Goal: Transaction & Acquisition: Purchase product/service

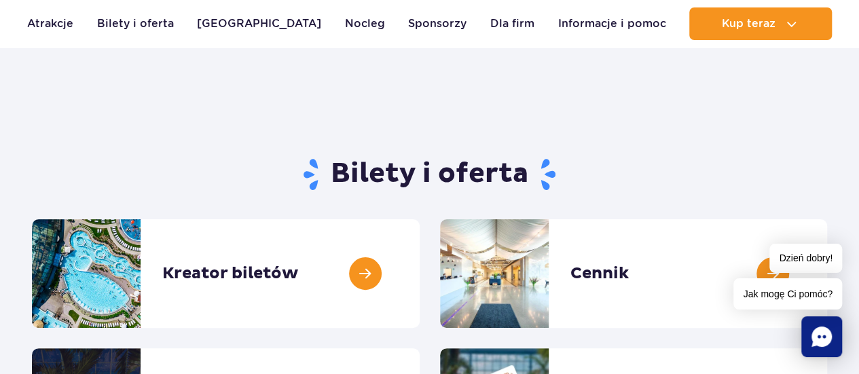
scroll to position [136, 0]
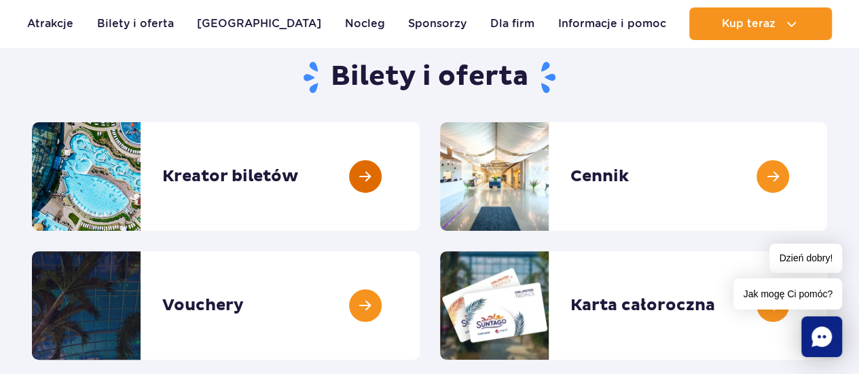
click at [420, 176] on link at bounding box center [420, 176] width 0 height 109
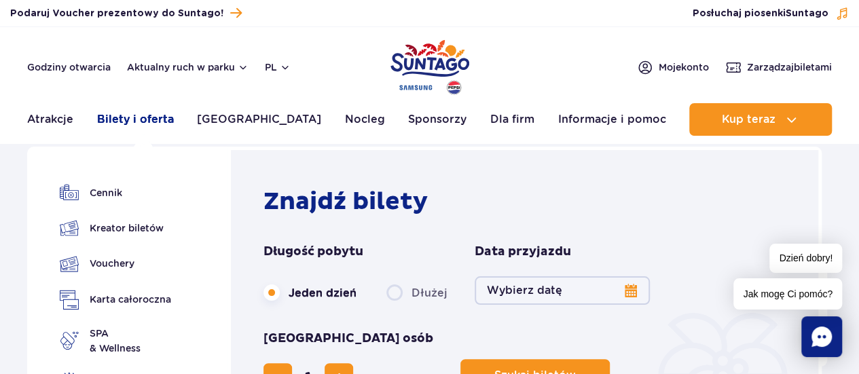
click at [143, 111] on link "Bilety i oferta" at bounding box center [135, 119] width 77 height 33
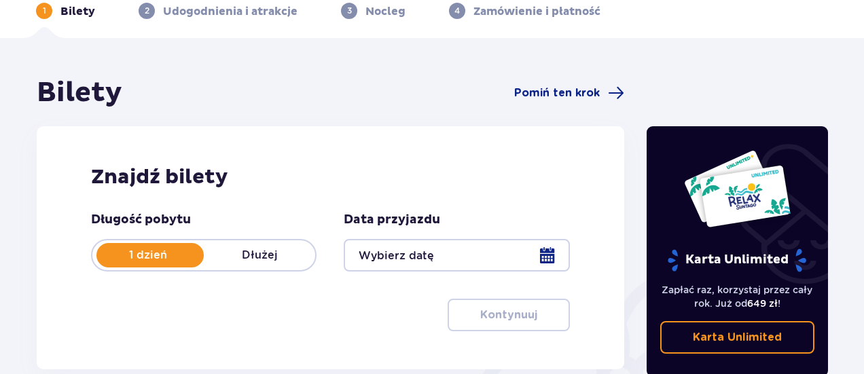
scroll to position [136, 0]
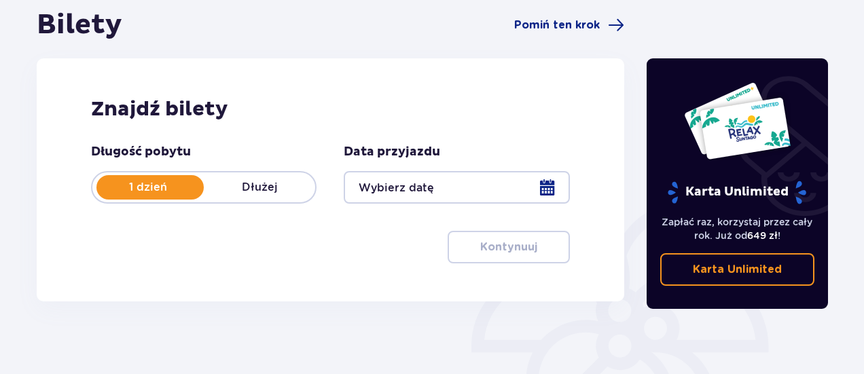
click at [410, 187] on div at bounding box center [456, 187] width 225 height 33
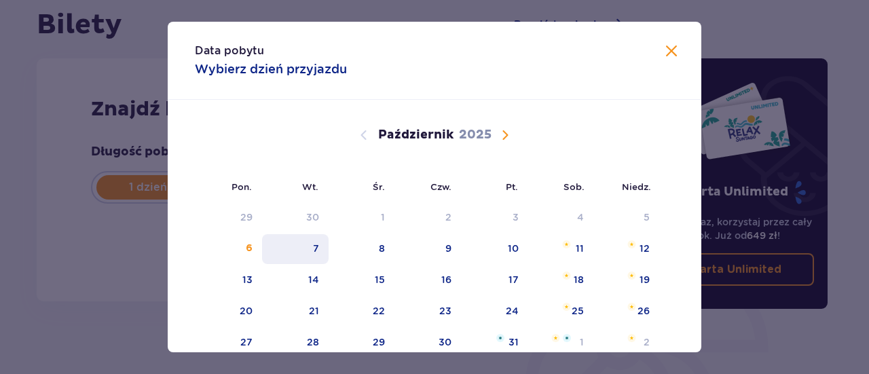
click at [316, 245] on div "7" at bounding box center [316, 249] width 6 height 14
type input "07.10.25"
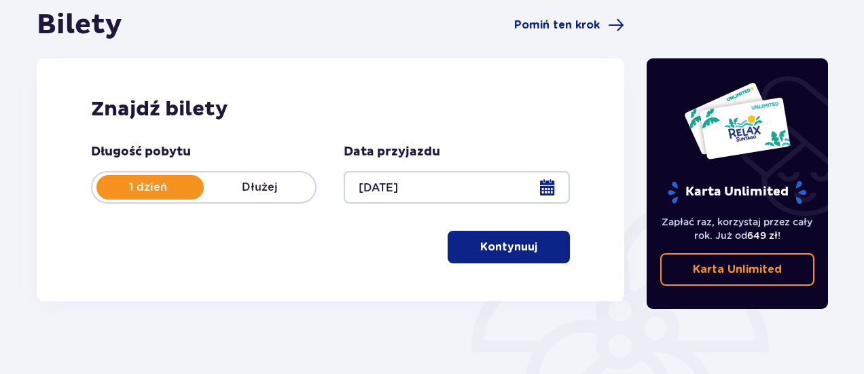
click at [502, 242] on p "Kontynuuj" at bounding box center [508, 247] width 57 height 15
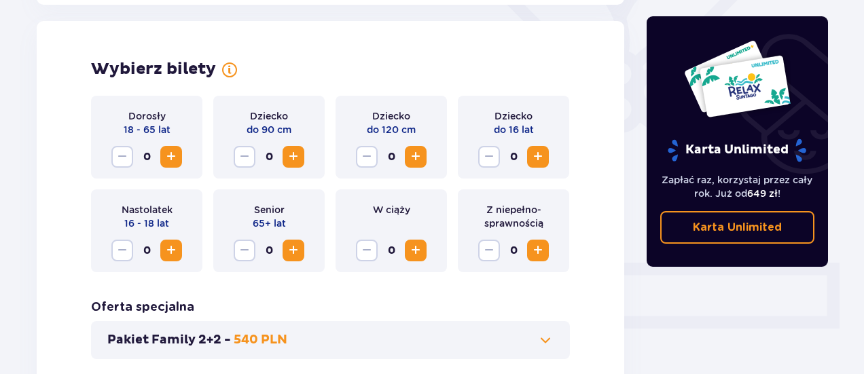
scroll to position [377, 0]
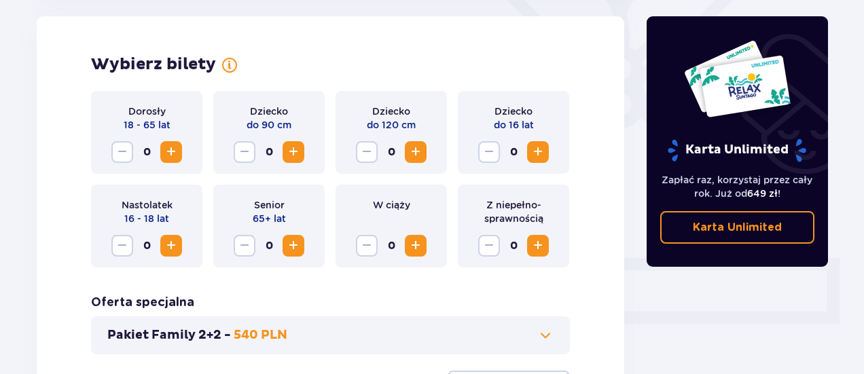
click at [166, 150] on span "Zwiększ" at bounding box center [171, 152] width 16 height 16
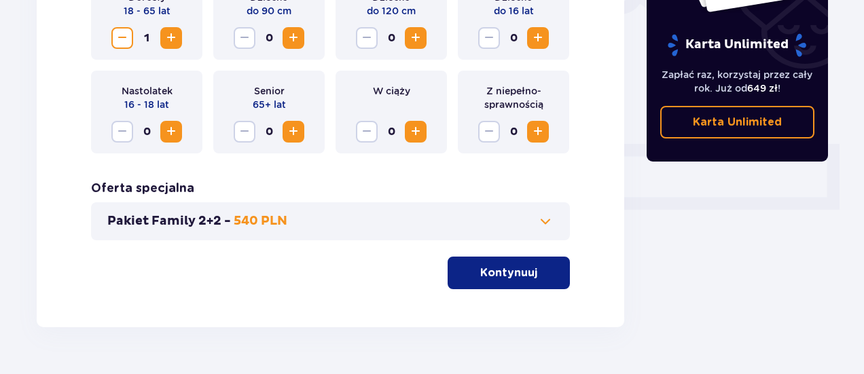
scroll to position [525, 0]
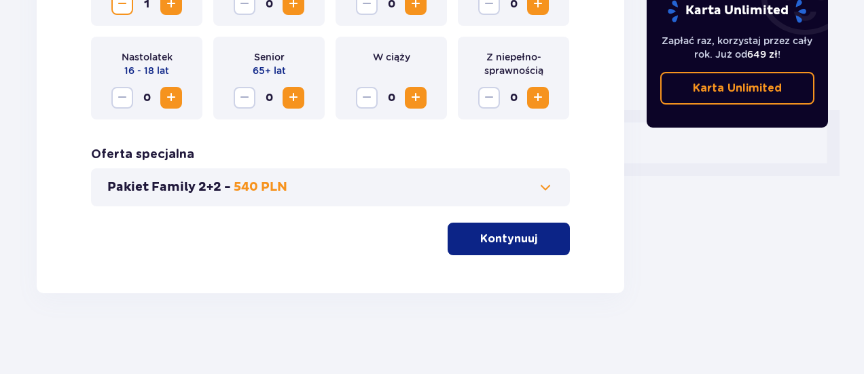
click at [500, 237] on p "Kontynuuj" at bounding box center [508, 239] width 57 height 15
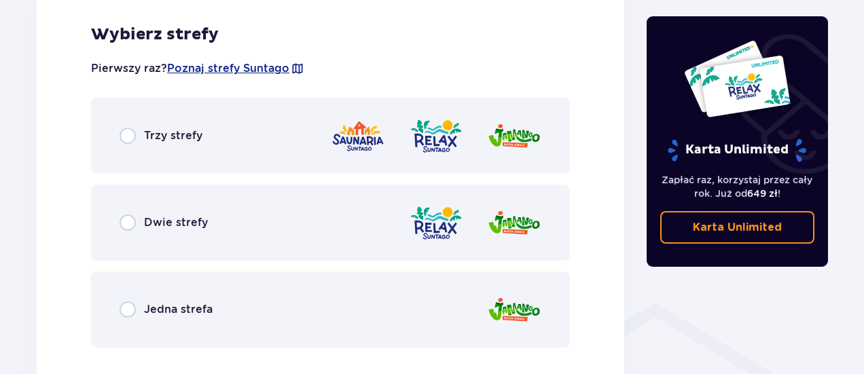
scroll to position [822, 0]
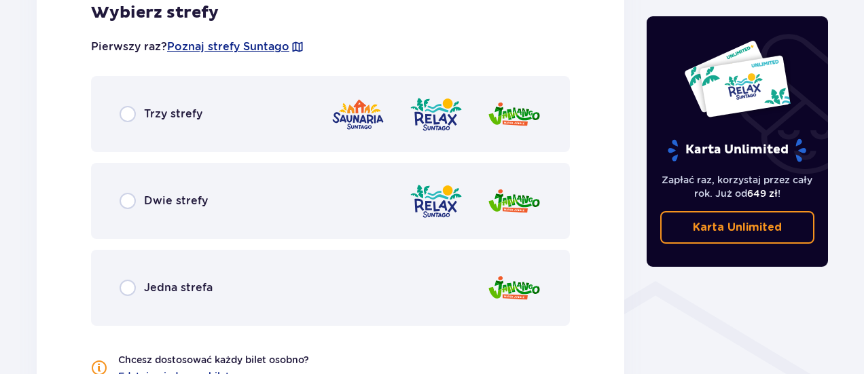
click at [129, 119] on input "radio" at bounding box center [127, 114] width 16 height 16
radio input "true"
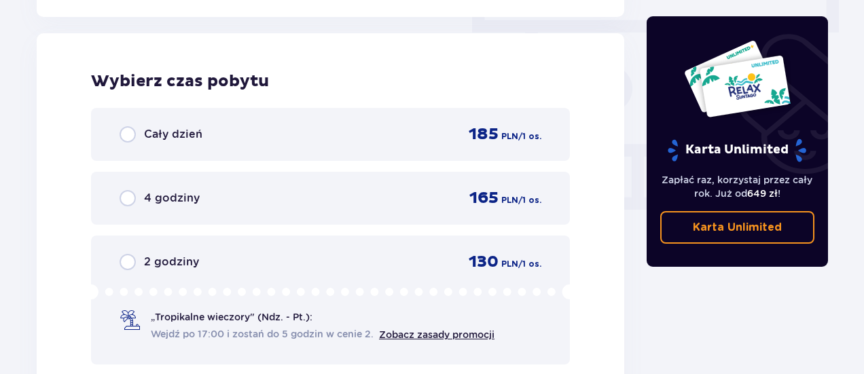
scroll to position [1226, 0]
click at [130, 139] on input "radio" at bounding box center [127, 134] width 16 height 16
radio input "true"
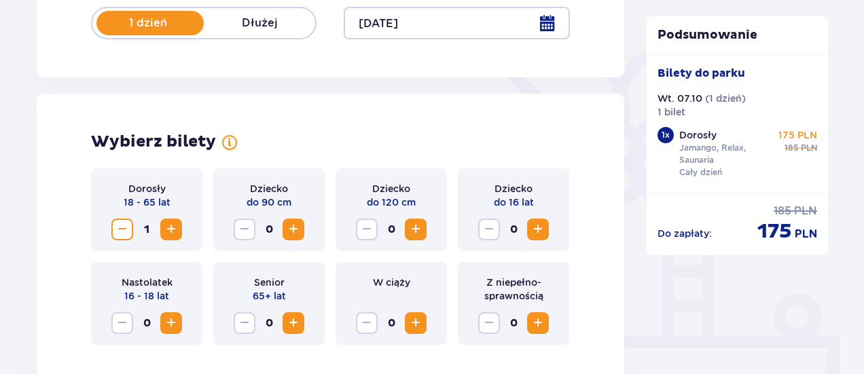
scroll to position [339, 0]
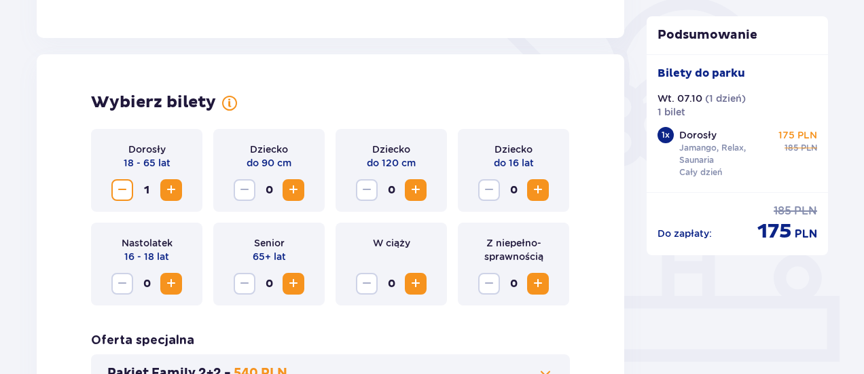
click at [295, 284] on span "Zwiększ" at bounding box center [293, 284] width 16 height 16
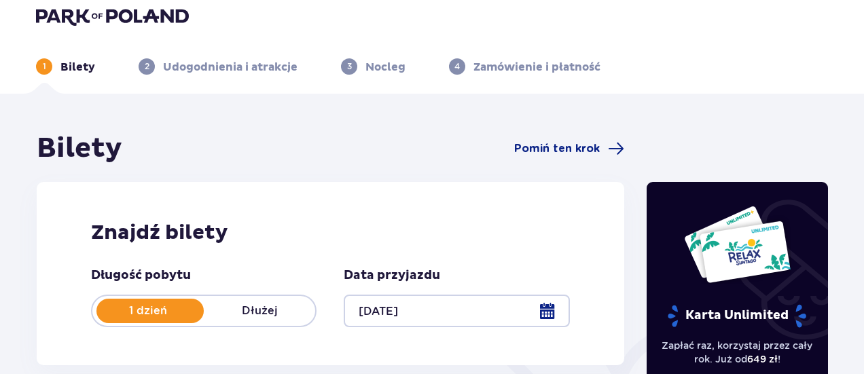
scroll to position [0, 0]
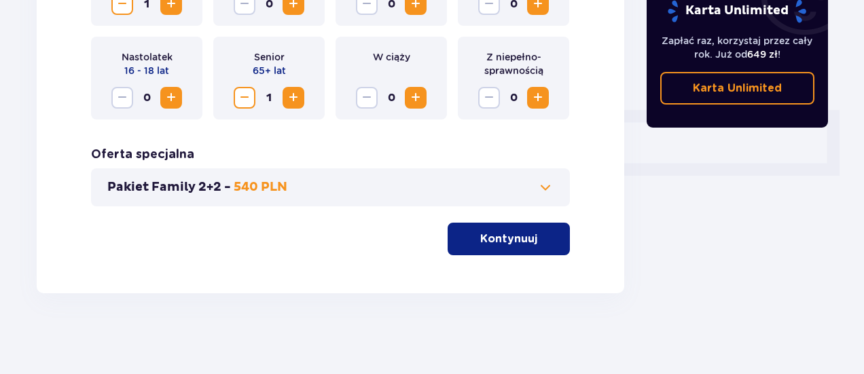
click at [486, 234] on p "Kontynuuj" at bounding box center [508, 239] width 57 height 15
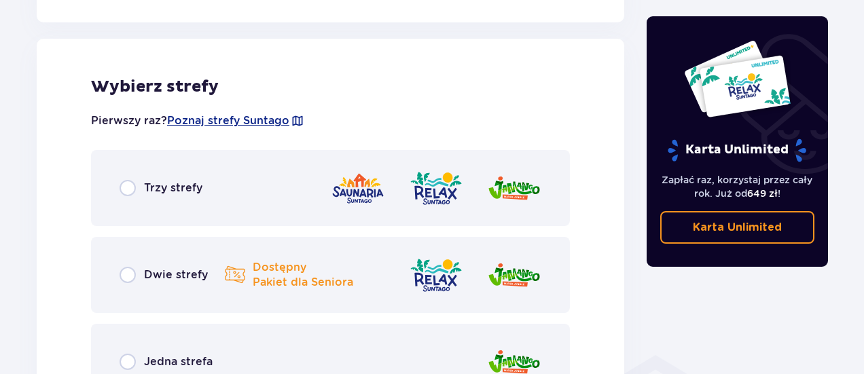
scroll to position [754, 0]
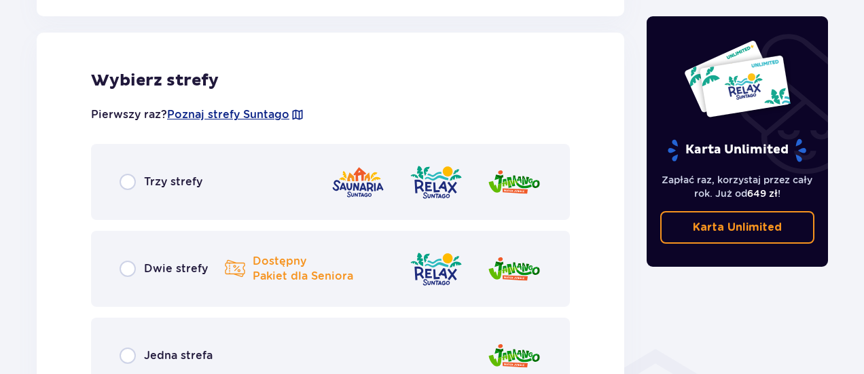
click at [128, 185] on input "radio" at bounding box center [127, 182] width 16 height 16
radio input "true"
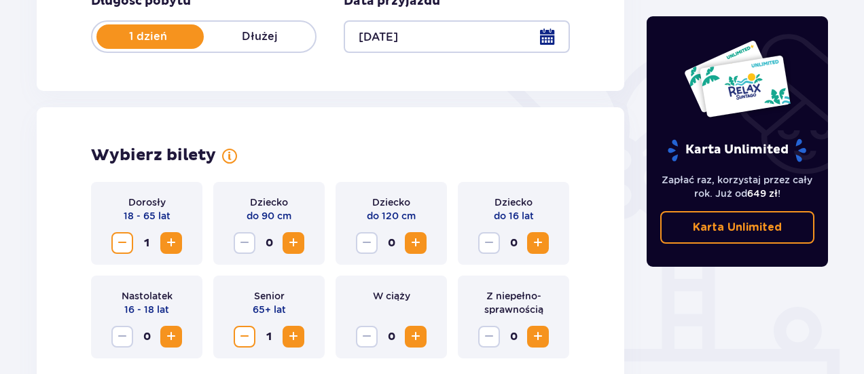
scroll to position [0, 0]
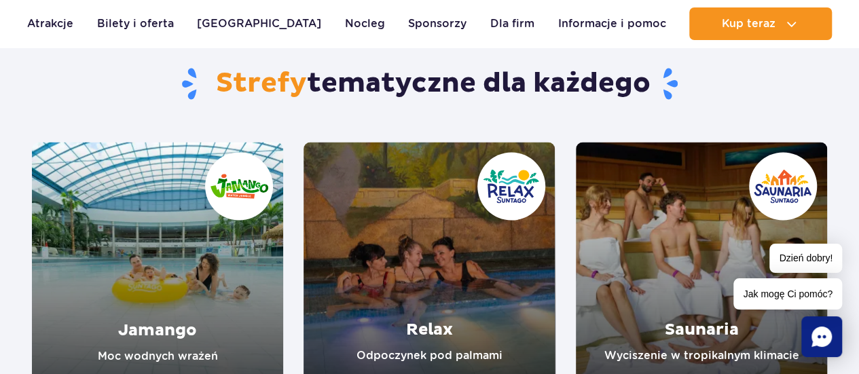
scroll to position [1222, 0]
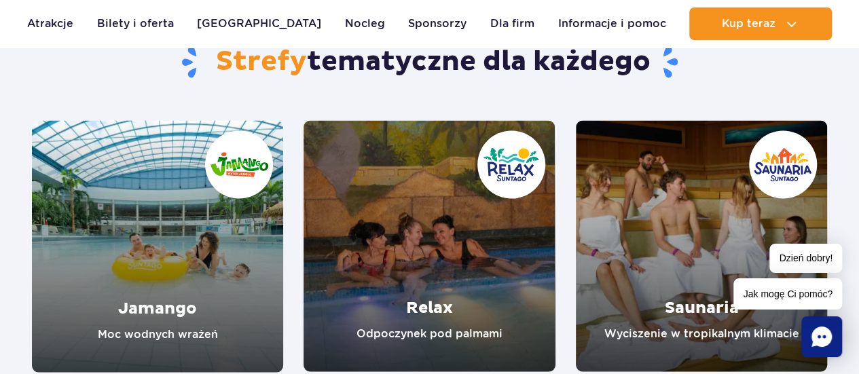
click at [440, 255] on link "Relax" at bounding box center [428, 245] width 251 height 251
click at [709, 254] on link "Saunaria" at bounding box center [701, 245] width 251 height 251
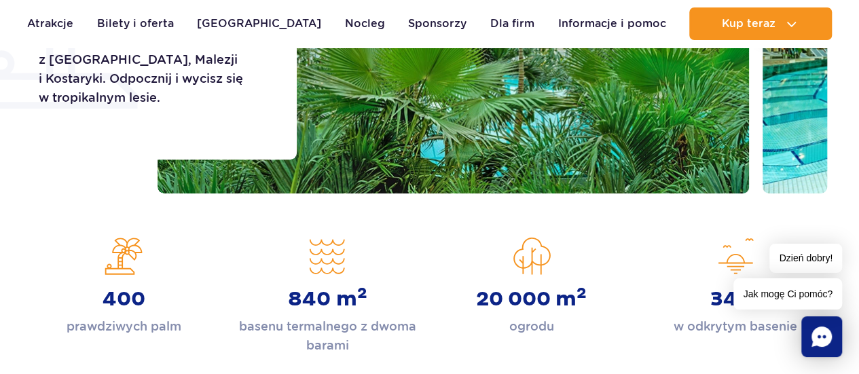
scroll to position [204, 0]
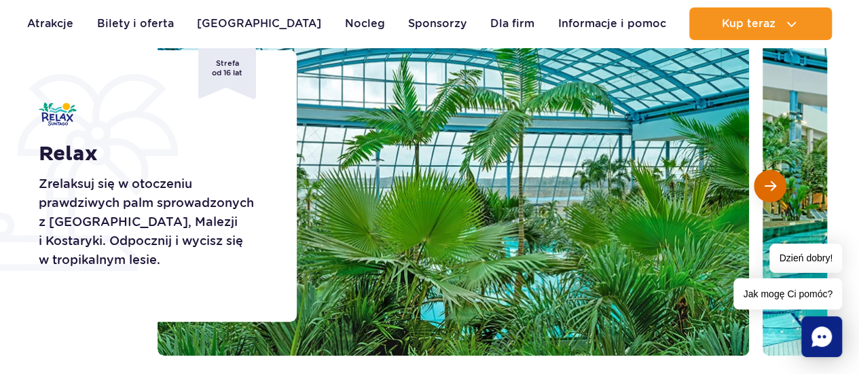
click at [781, 182] on button "Następny slajd" at bounding box center [770, 186] width 33 height 33
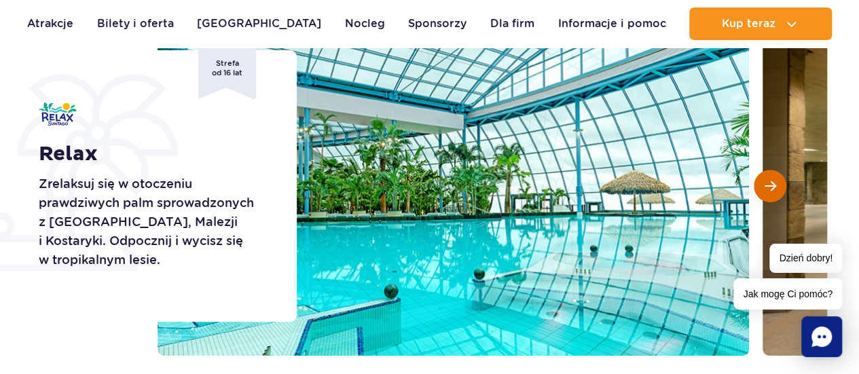
click at [771, 184] on span "Następny slajd" at bounding box center [770, 186] width 12 height 12
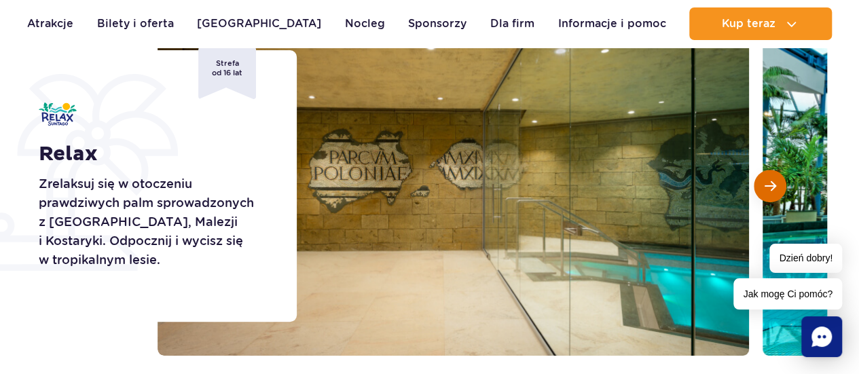
click at [771, 184] on span "Następny slajd" at bounding box center [770, 186] width 12 height 12
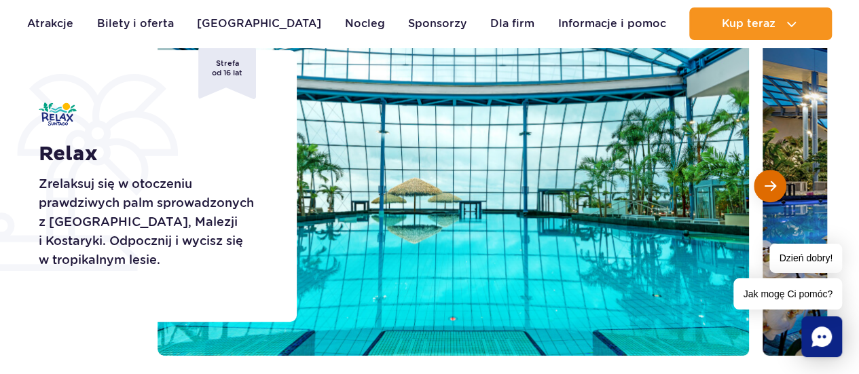
click at [771, 184] on span "Następny slajd" at bounding box center [770, 186] width 12 height 12
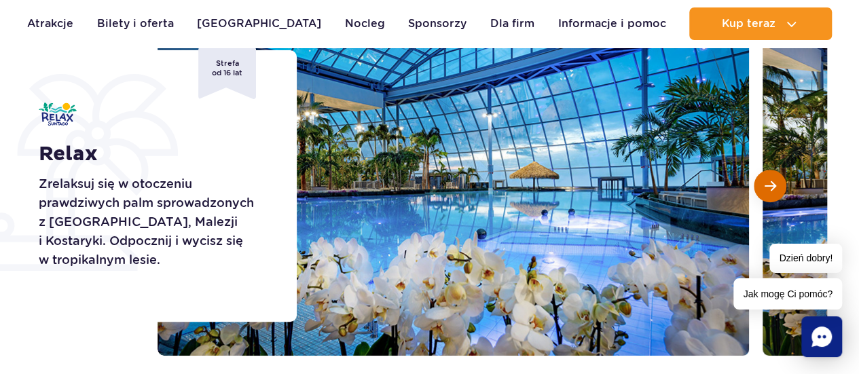
click at [771, 184] on span "Następny slajd" at bounding box center [770, 186] width 12 height 12
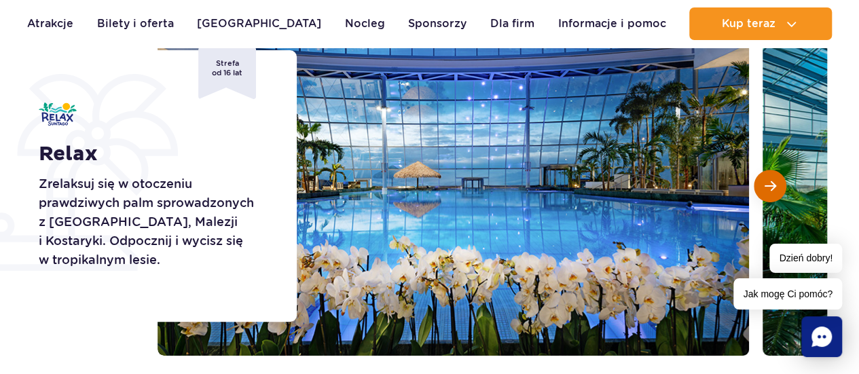
click at [771, 184] on span "Następny slajd" at bounding box center [770, 186] width 12 height 12
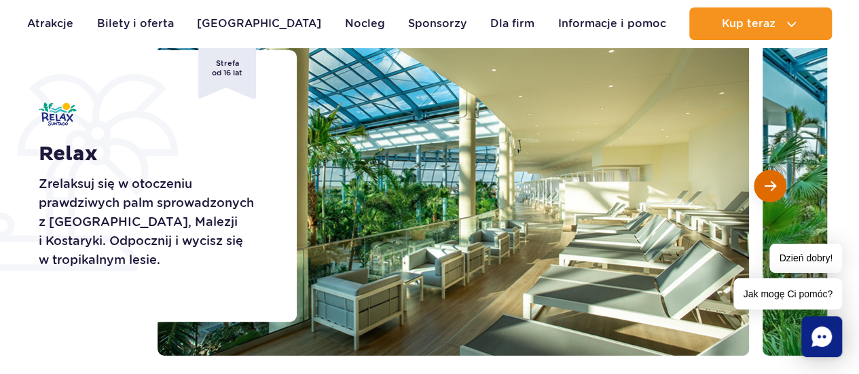
click at [771, 184] on span "Następny slajd" at bounding box center [770, 186] width 12 height 12
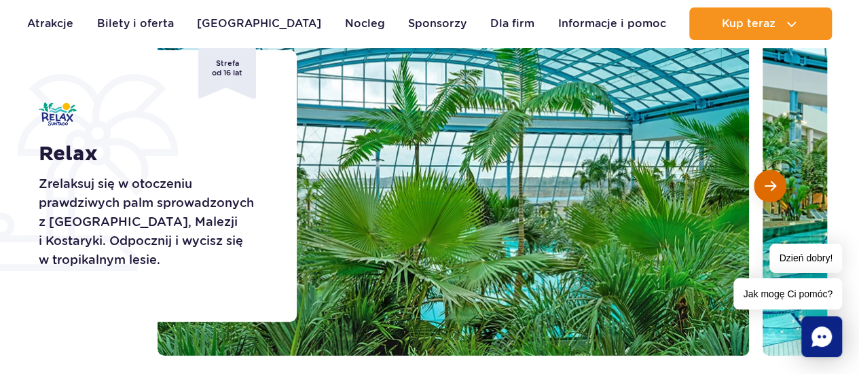
click at [771, 184] on span "Następny slajd" at bounding box center [770, 186] width 12 height 12
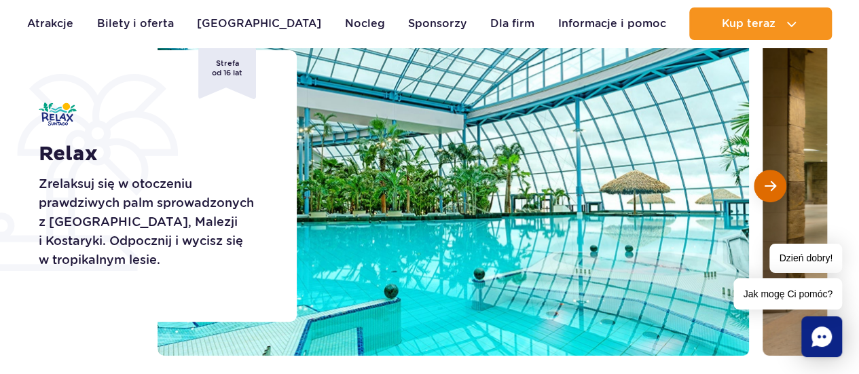
click at [771, 184] on span "Następny slajd" at bounding box center [770, 186] width 12 height 12
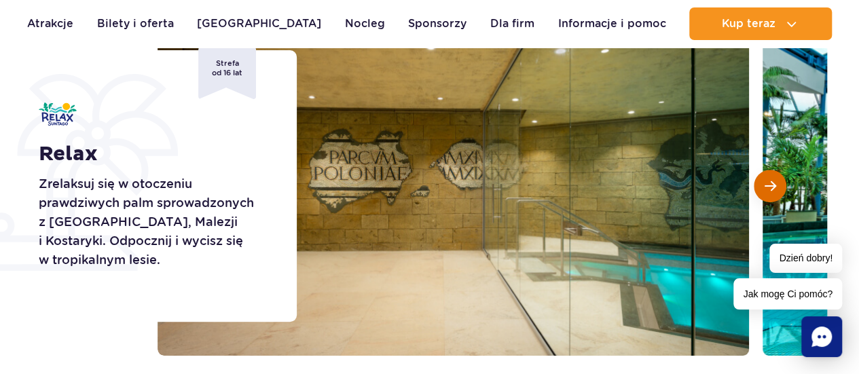
click at [771, 184] on span "Następny slajd" at bounding box center [770, 186] width 12 height 12
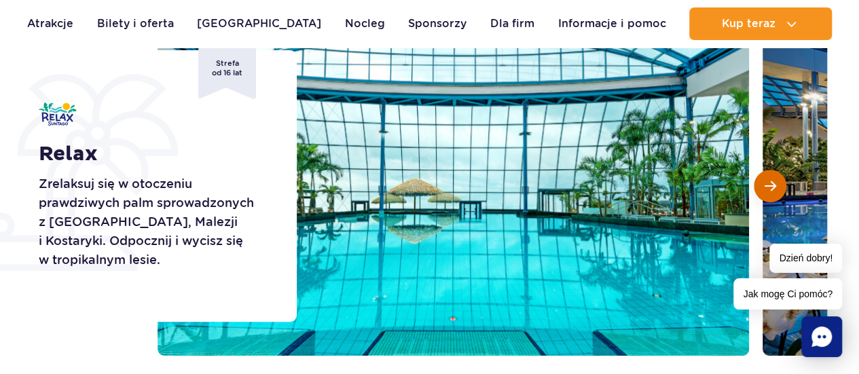
click at [771, 184] on span "Następny slajd" at bounding box center [770, 186] width 12 height 12
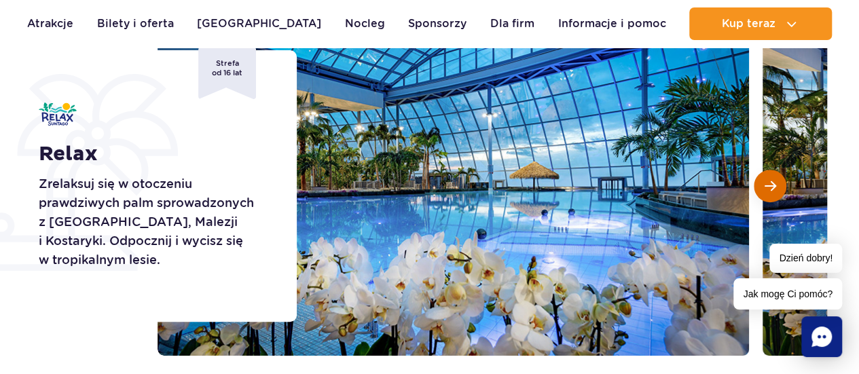
click at [771, 184] on span "Następny slajd" at bounding box center [770, 186] width 12 height 12
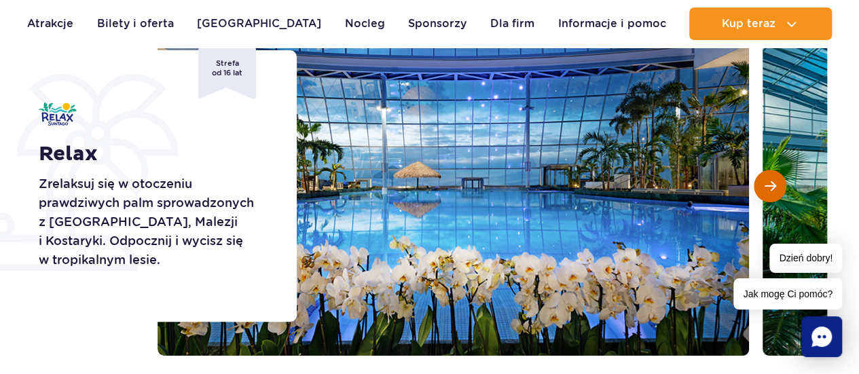
click at [771, 184] on span "Następny slajd" at bounding box center [770, 186] width 12 height 12
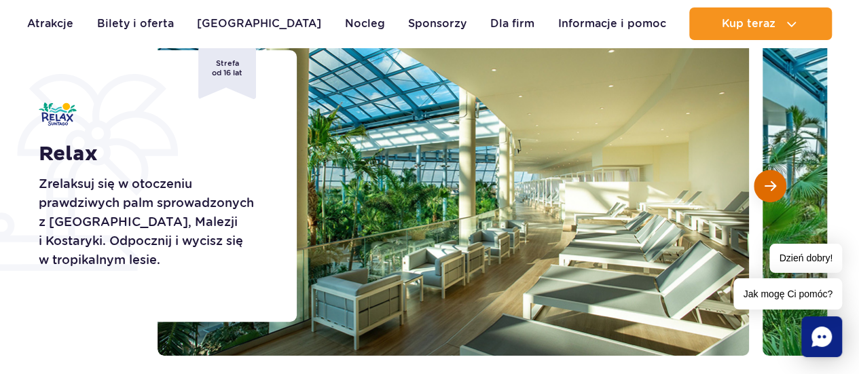
click at [771, 184] on span "Następny slajd" at bounding box center [770, 186] width 12 height 12
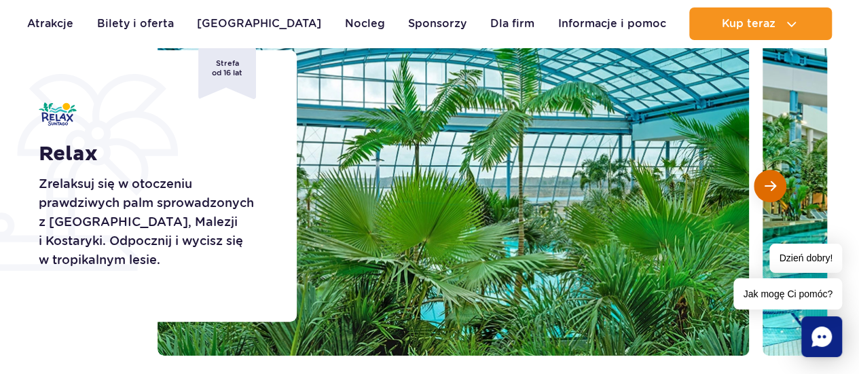
click at [763, 177] on button "Następny slajd" at bounding box center [770, 186] width 33 height 33
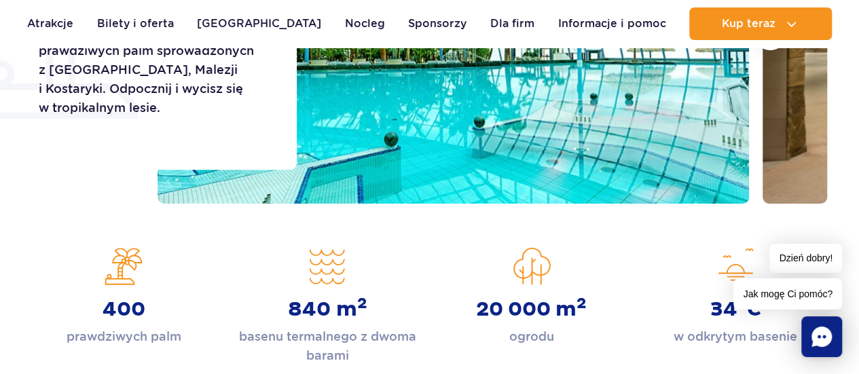
scroll to position [0, 0]
